Goal: Navigation & Orientation: Find specific page/section

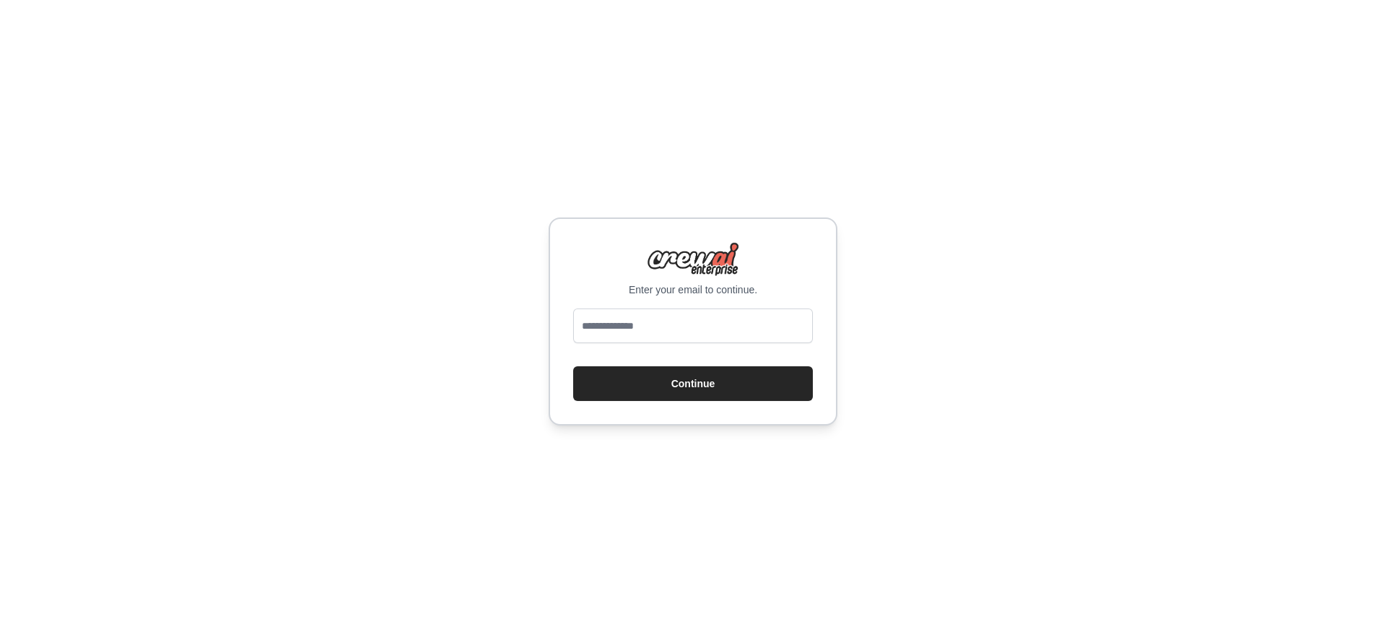
type input "**********"
click at [730, 388] on button "Continue" at bounding box center [693, 383] width 240 height 35
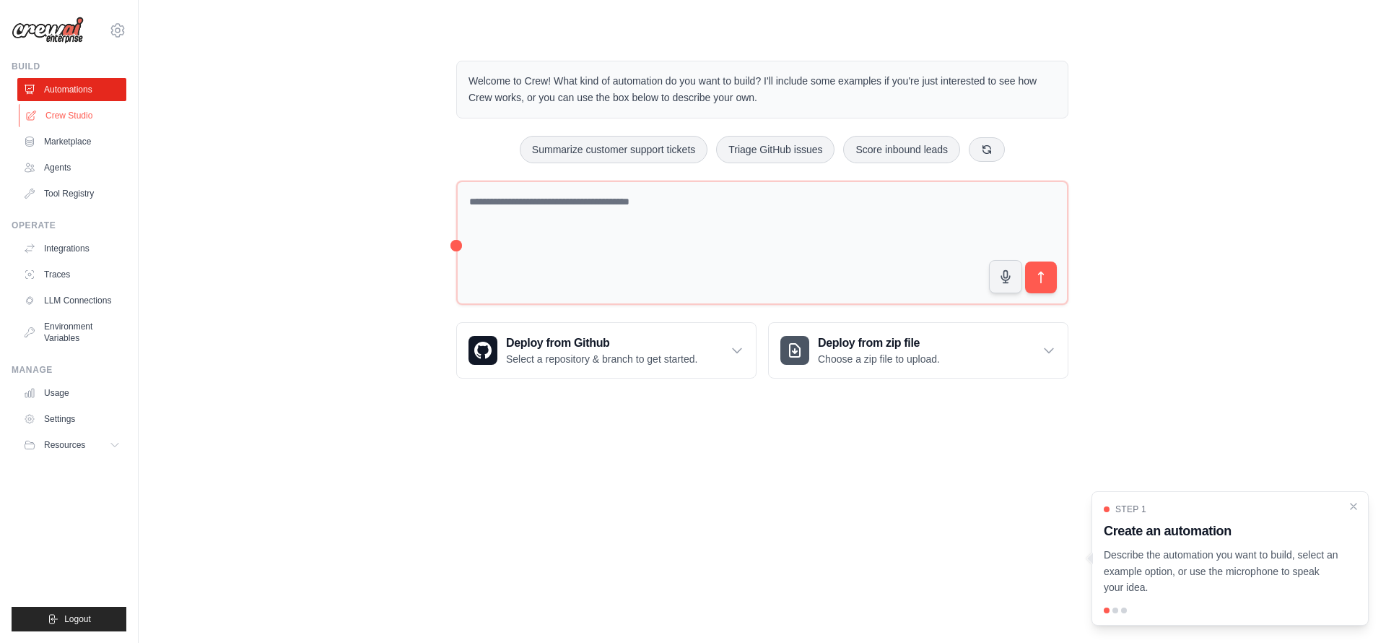
click at [79, 117] on link "Crew Studio" at bounding box center [73, 115] width 109 height 23
click at [79, 118] on link "Crew Studio" at bounding box center [73, 115] width 109 height 23
click at [74, 143] on link "Marketplace" at bounding box center [73, 141] width 109 height 23
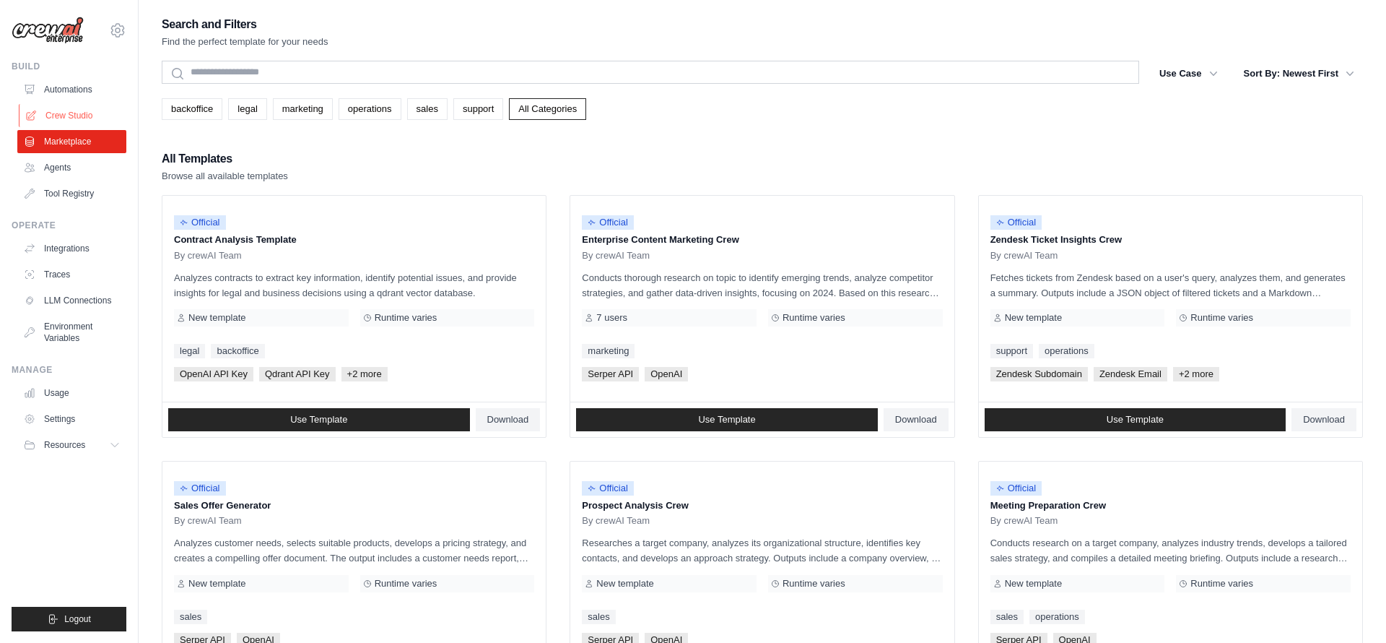
click at [79, 115] on link "Crew Studio" at bounding box center [73, 115] width 109 height 23
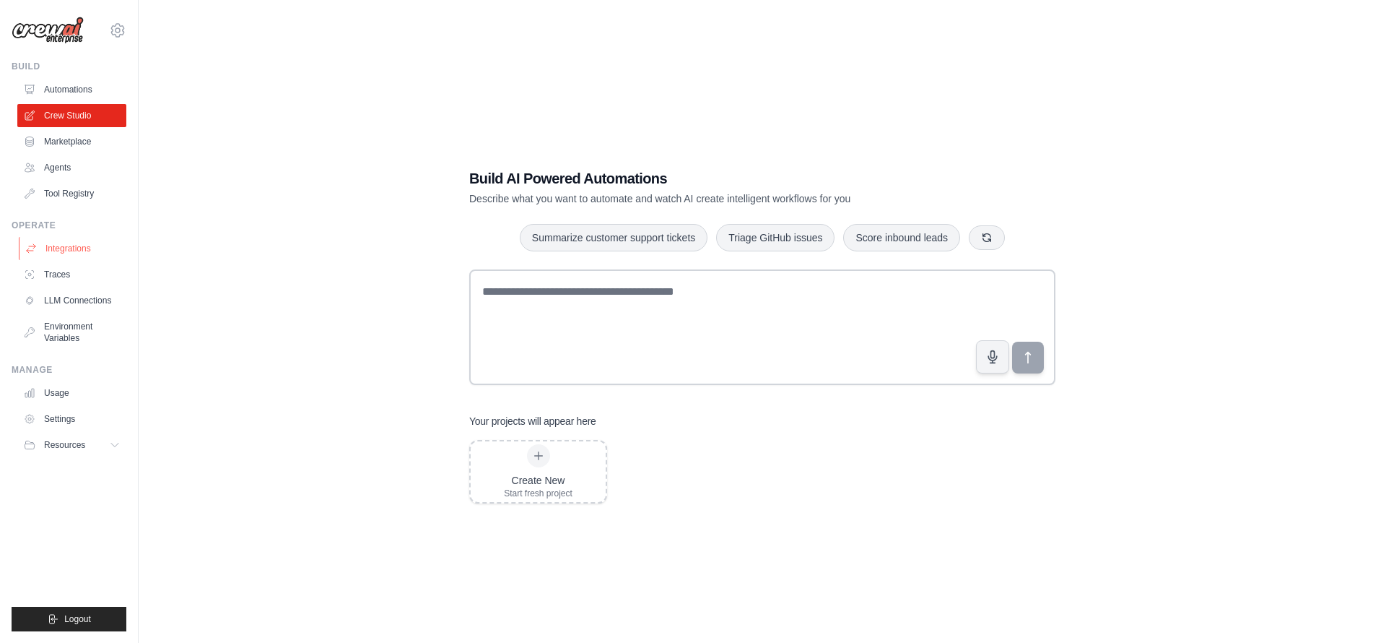
click at [80, 248] on link "Integrations" at bounding box center [73, 248] width 109 height 23
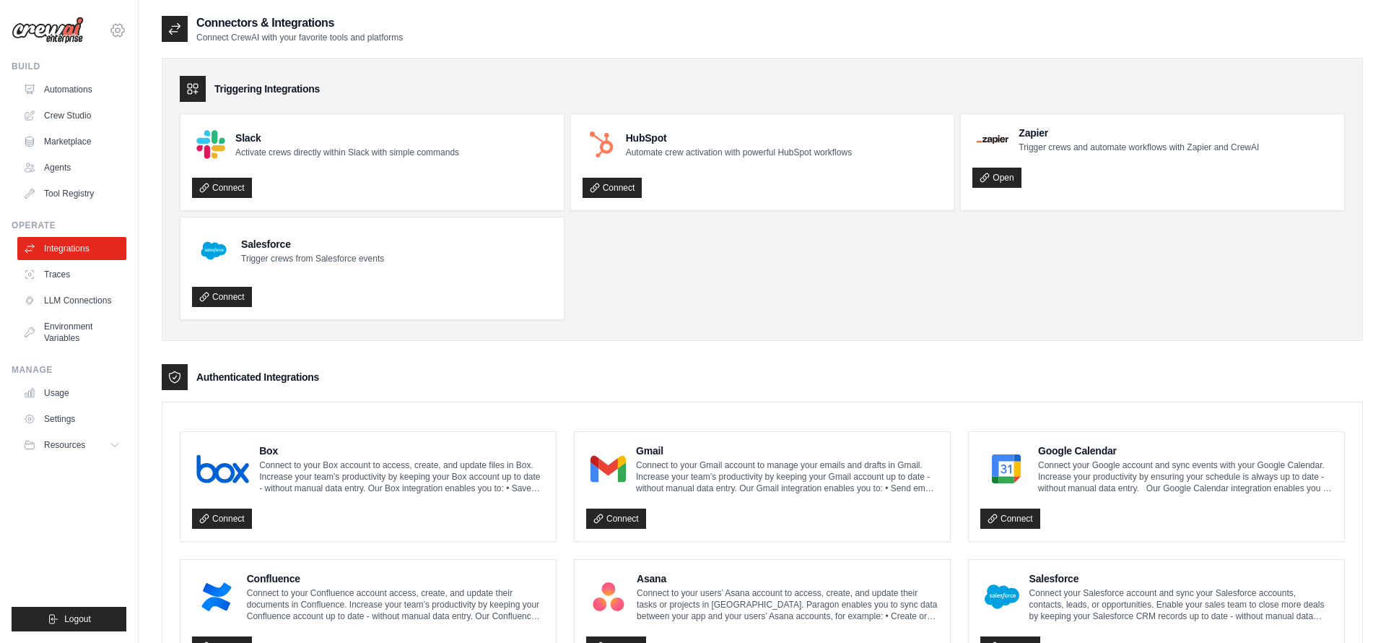
click at [110, 29] on icon at bounding box center [117, 30] width 17 height 17
click at [110, 92] on link "Docusign" at bounding box center [117, 97] width 127 height 26
